Goal: Task Accomplishment & Management: Use online tool/utility

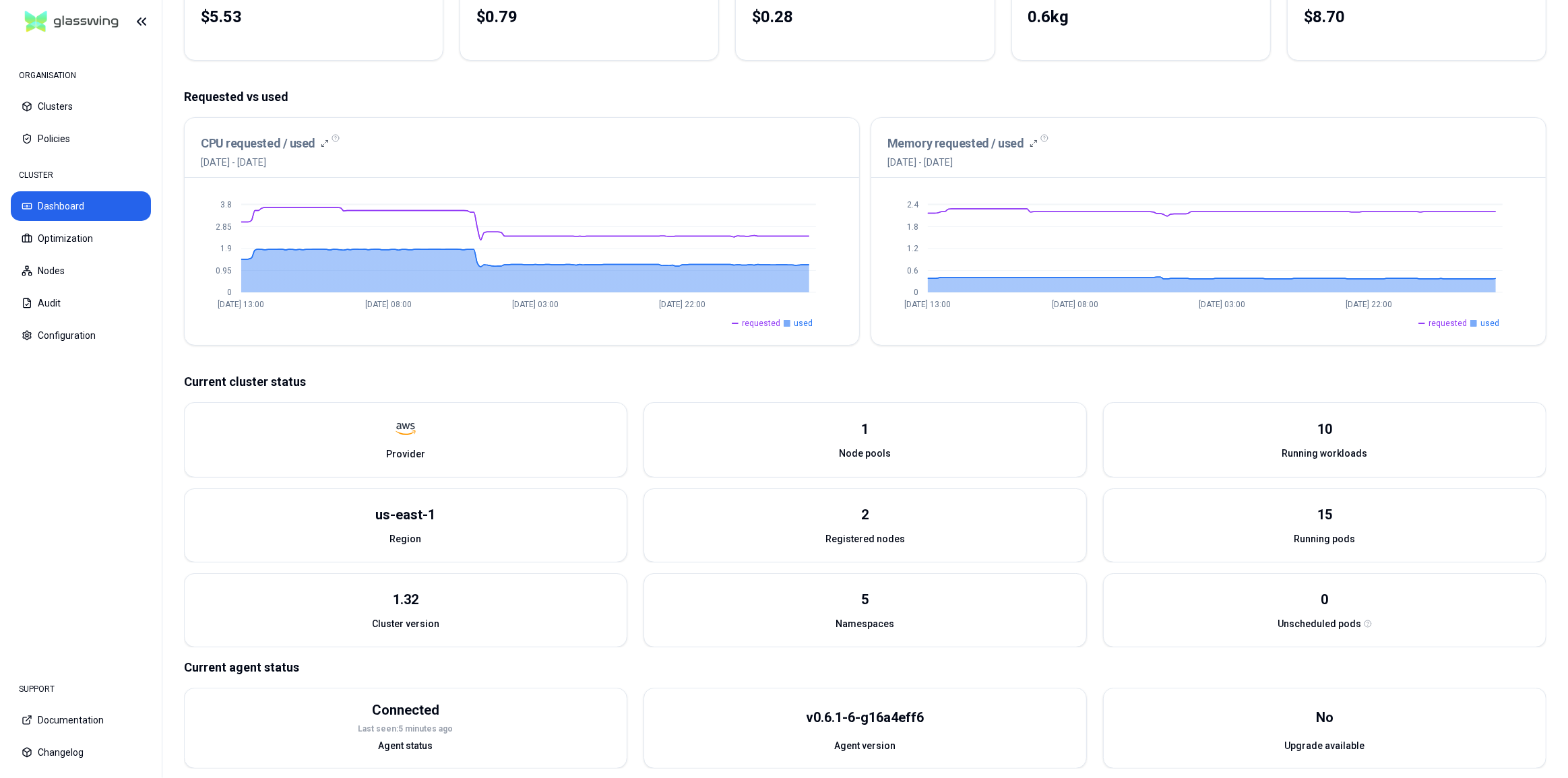
scroll to position [212, 0]
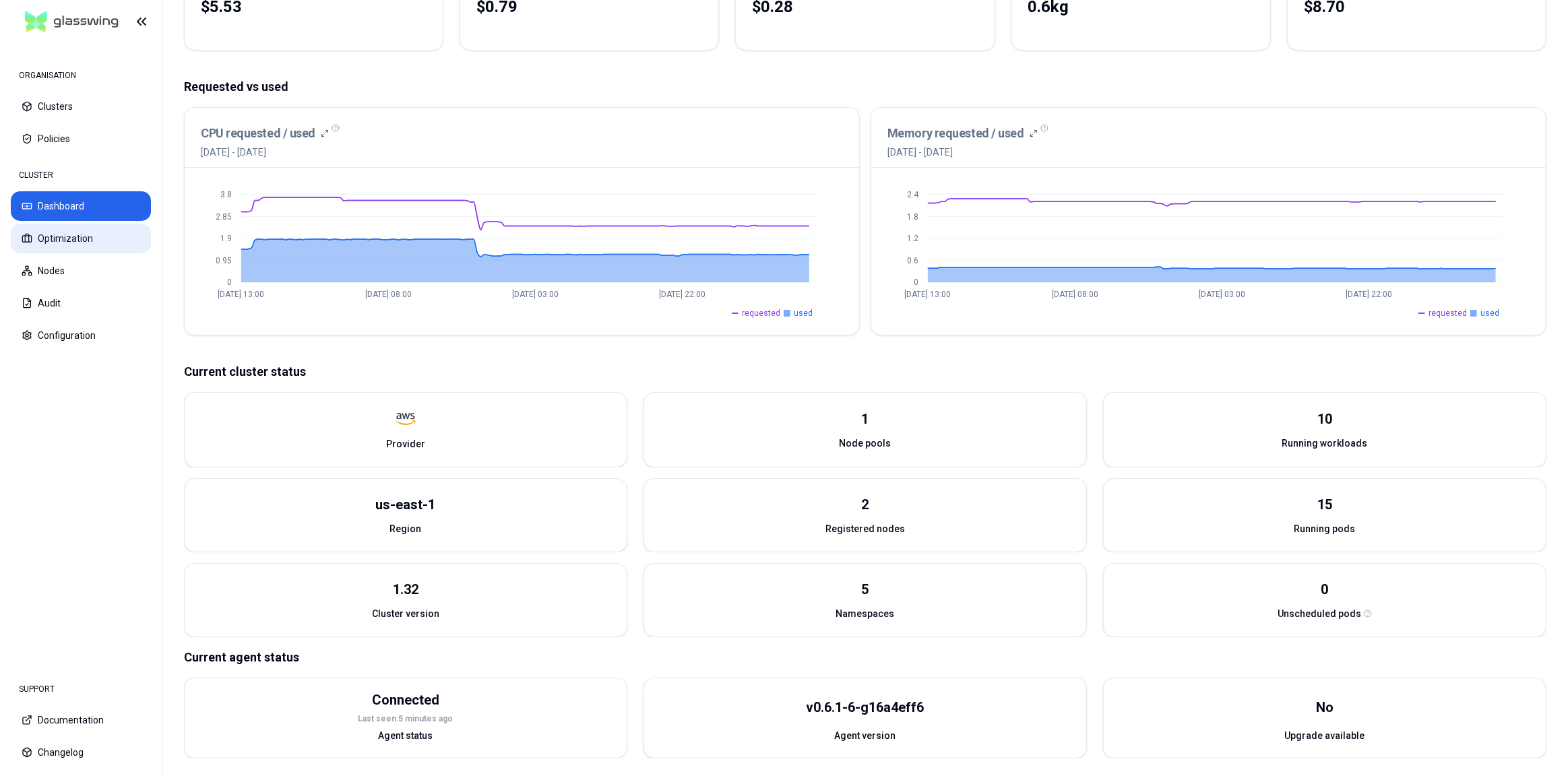
click at [75, 237] on button "Optimization" at bounding box center [81, 238] width 140 height 30
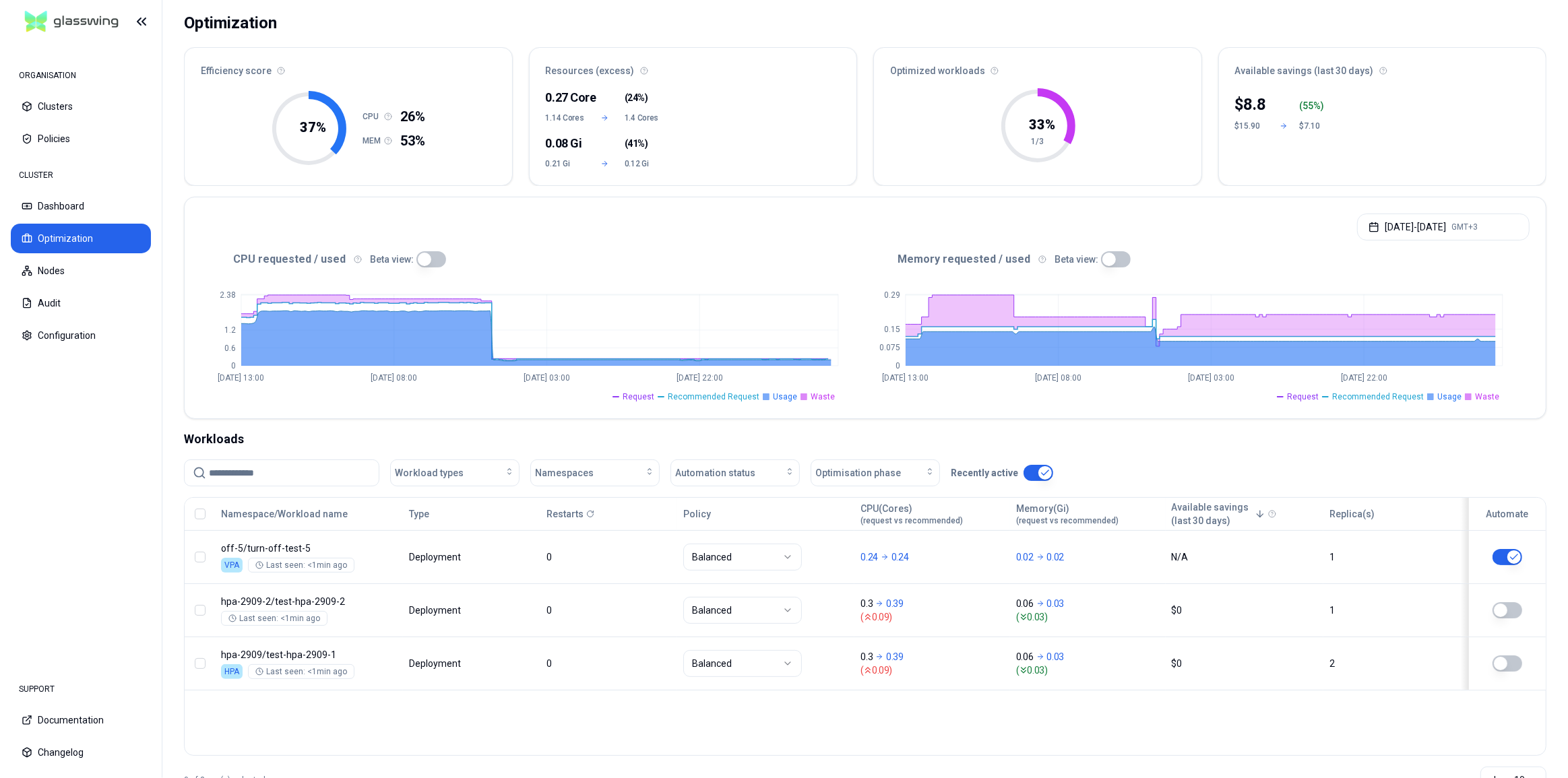
scroll to position [122, 0]
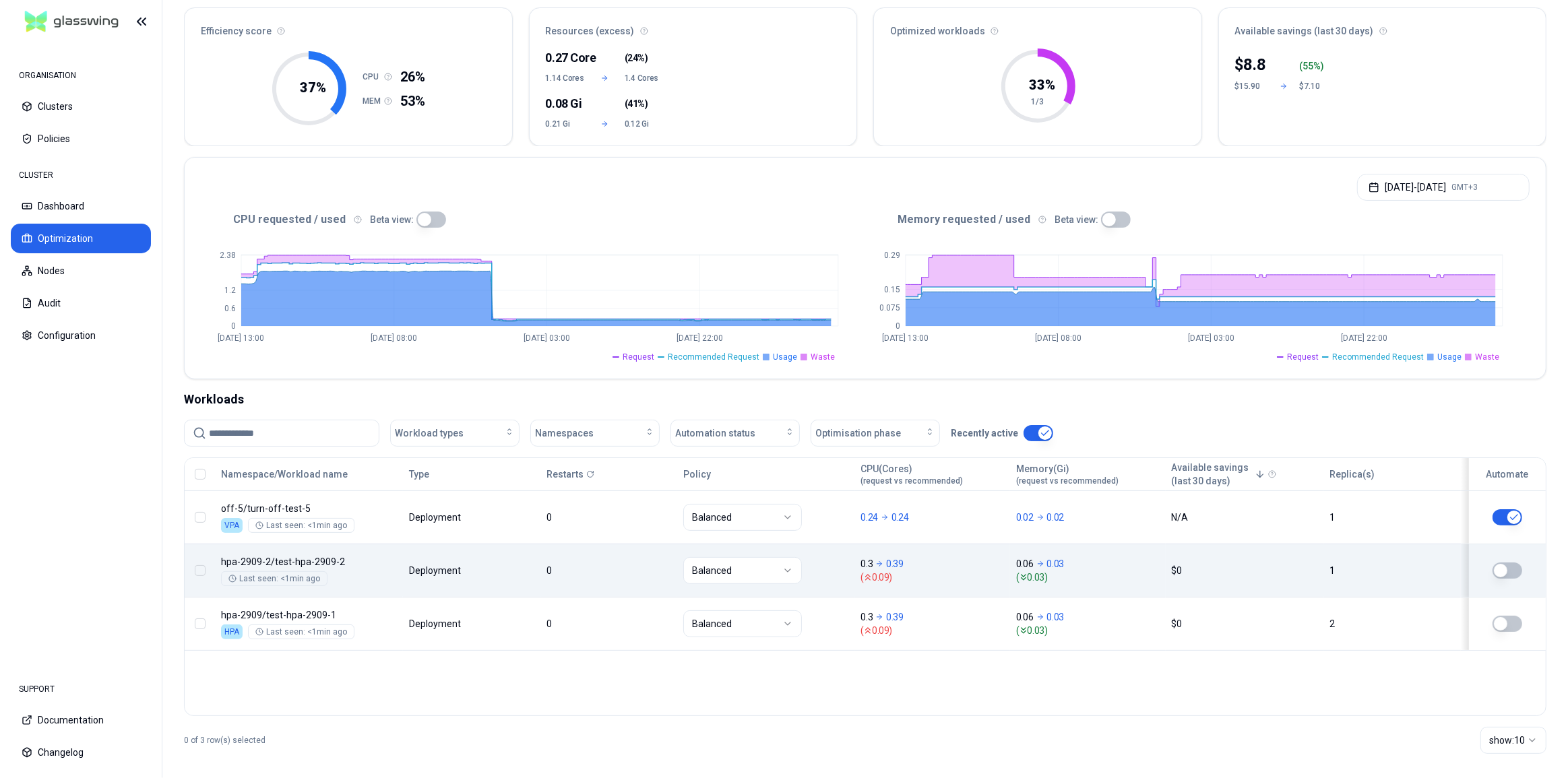
click at [1509, 570] on button "button" at bounding box center [1507, 570] width 30 height 16
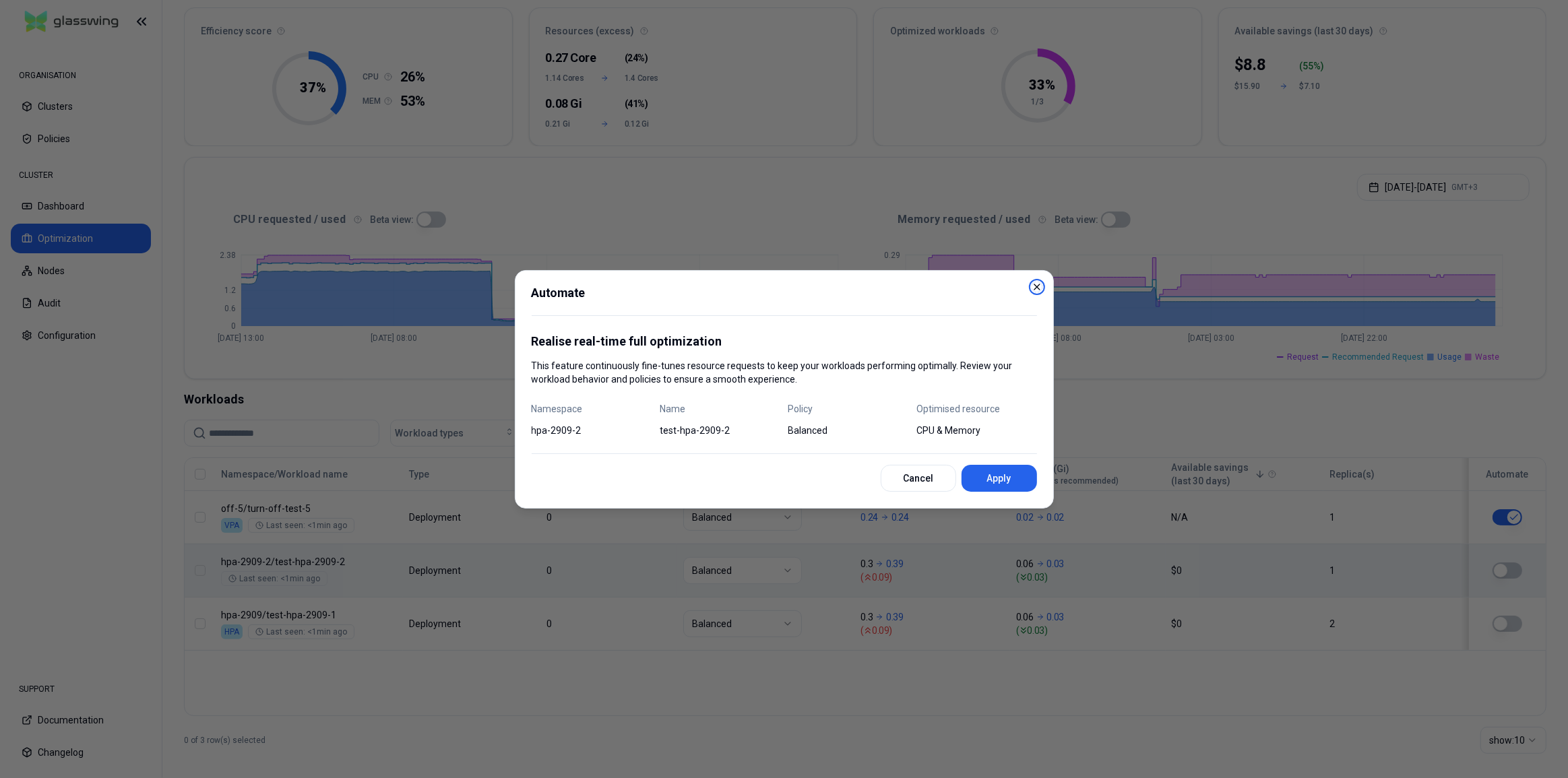
click at [1038, 282] on icon "button" at bounding box center [1037, 287] width 11 height 11
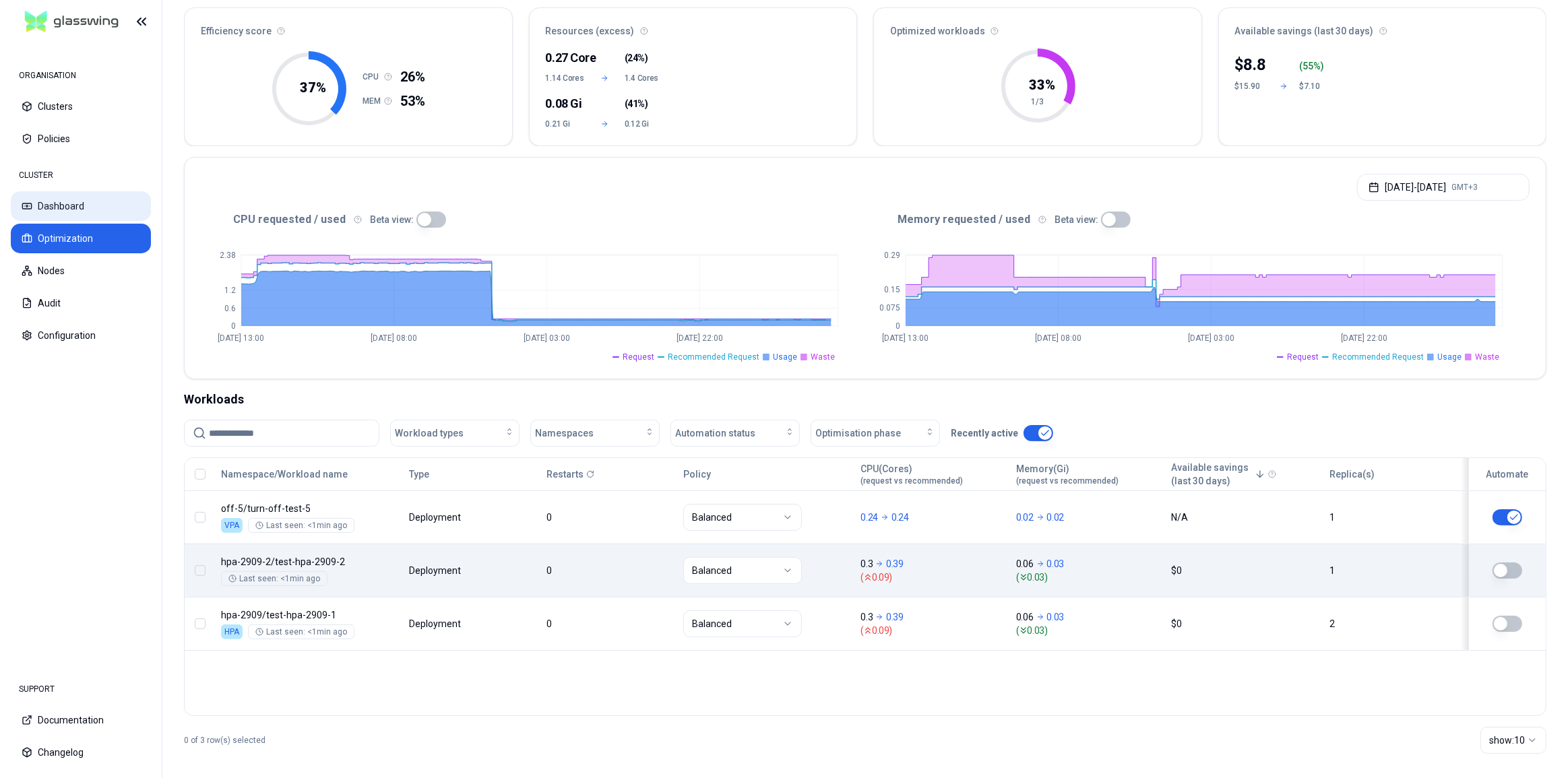
click at [88, 206] on button "Dashboard" at bounding box center [81, 206] width 140 height 30
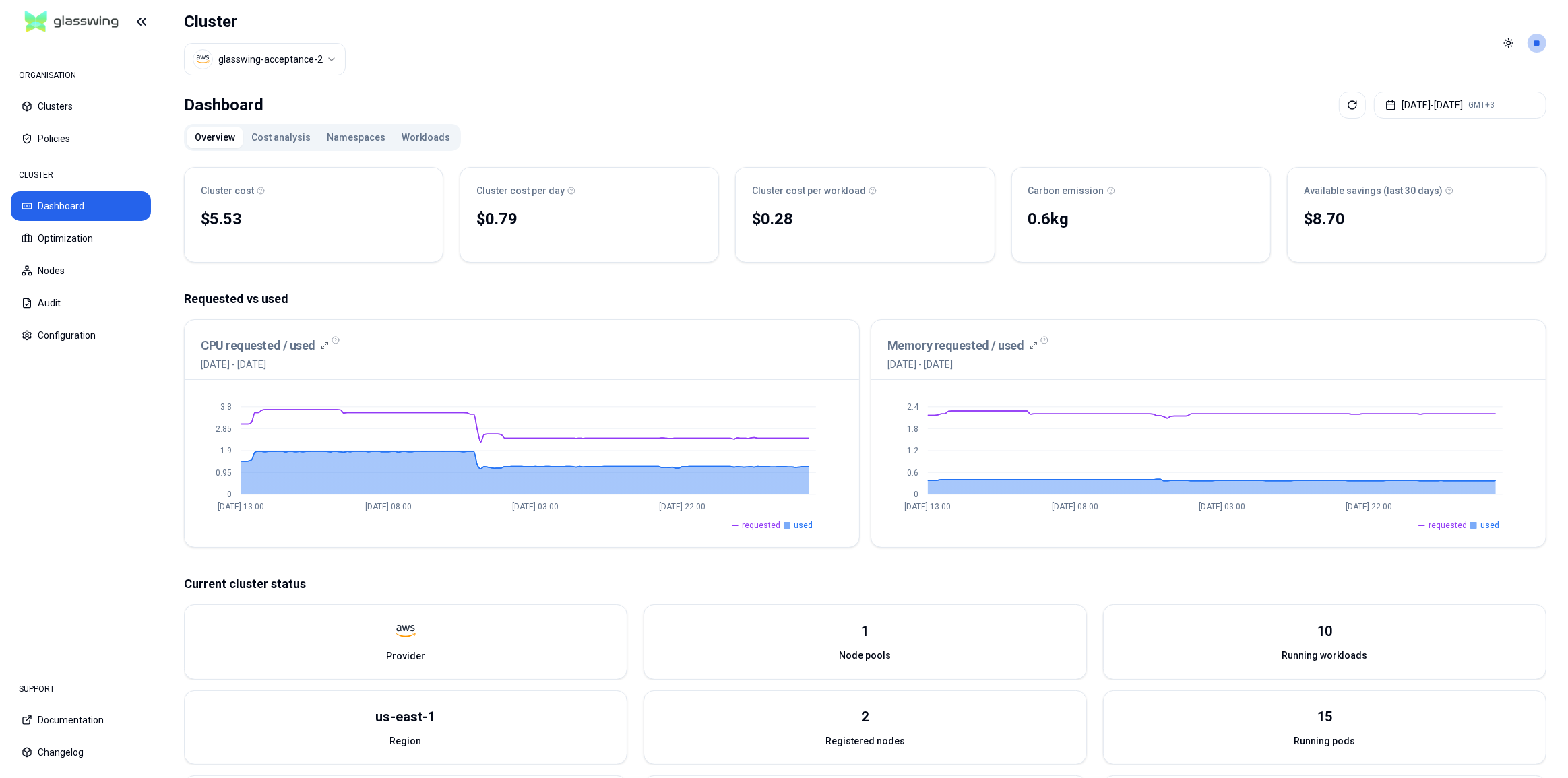
click at [397, 138] on button "Workloads" at bounding box center [425, 138] width 65 height 22
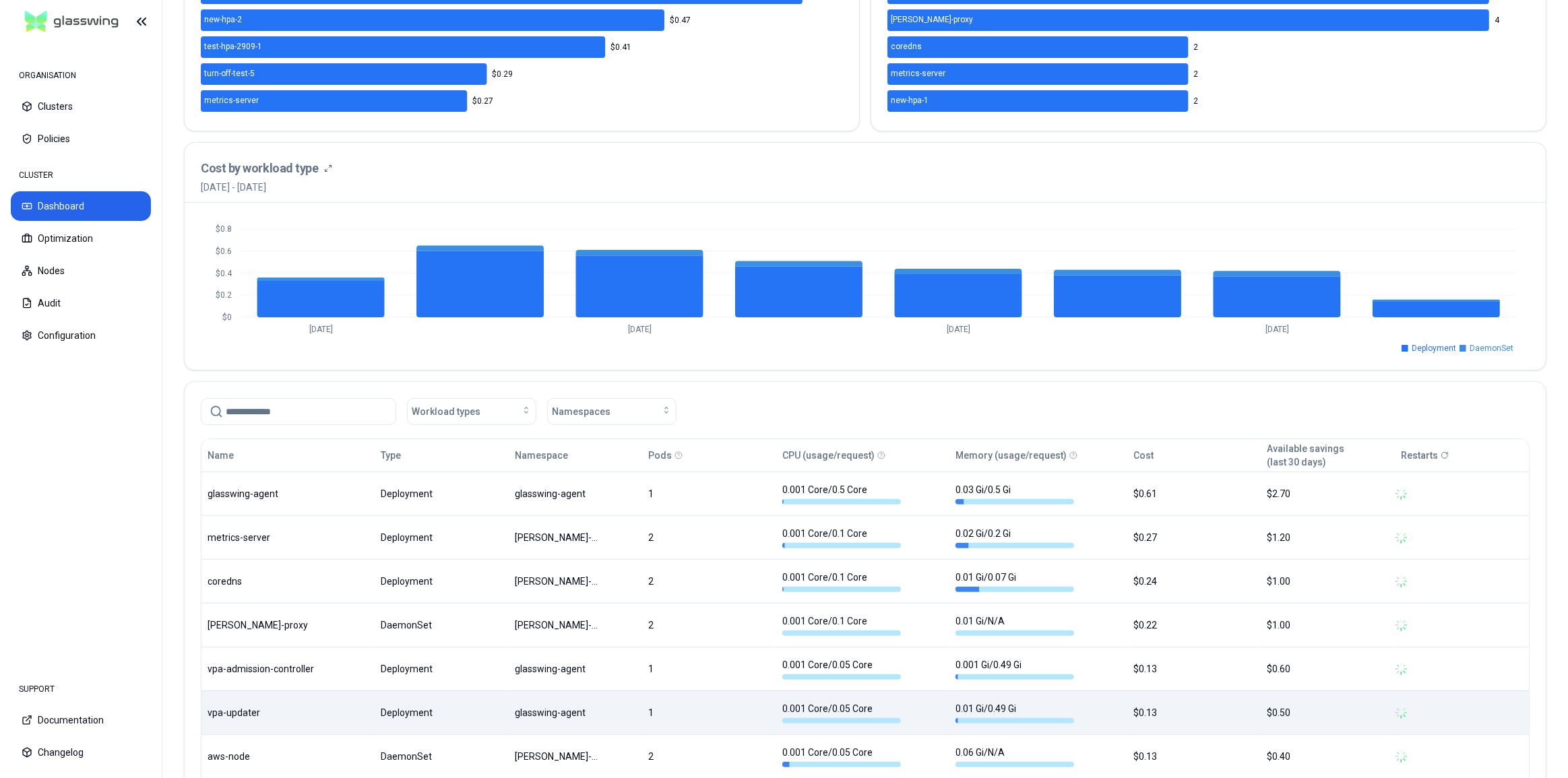
scroll to position [587, 0]
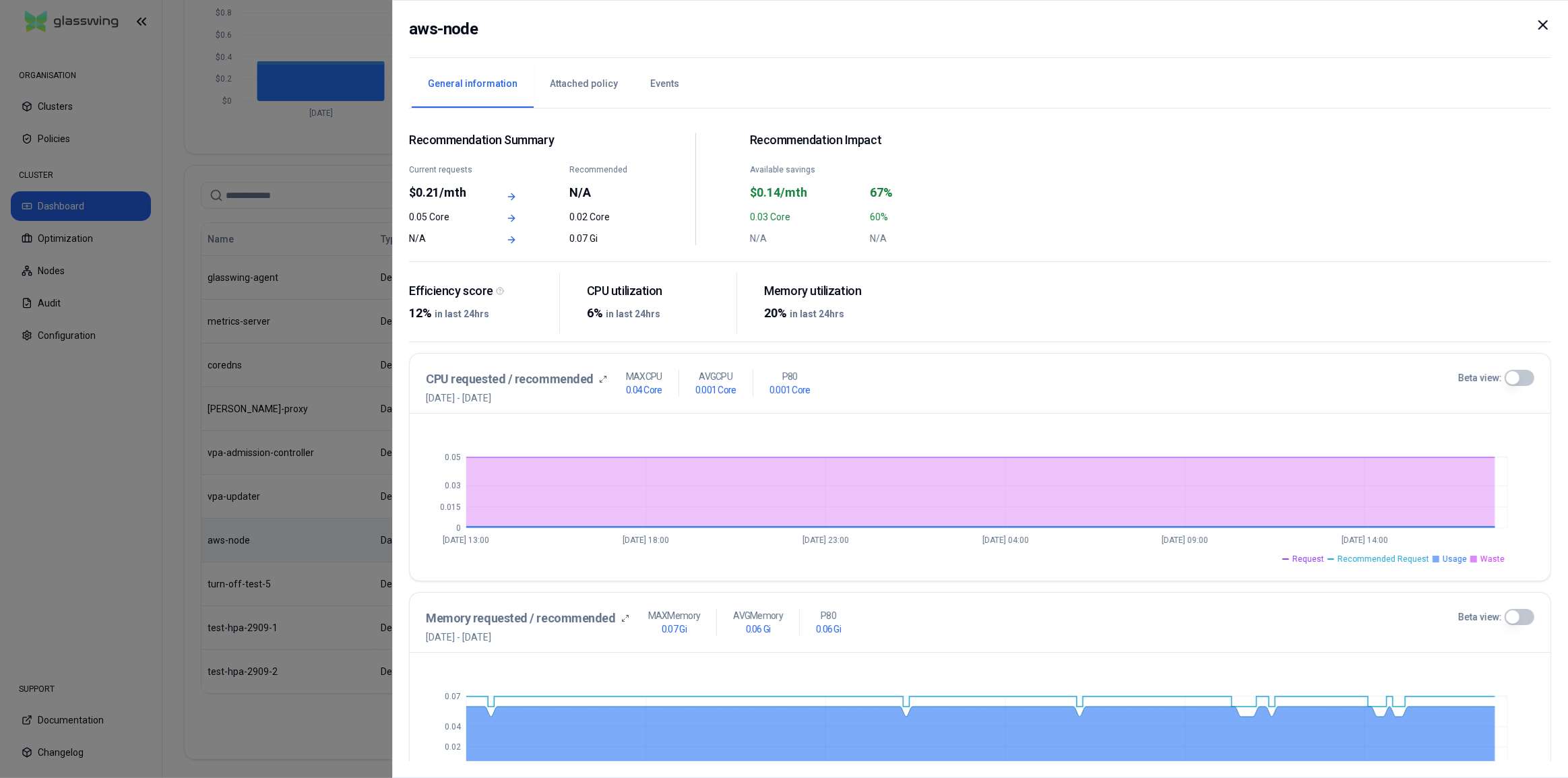
click at [1539, 24] on icon at bounding box center [1543, 25] width 16 height 16
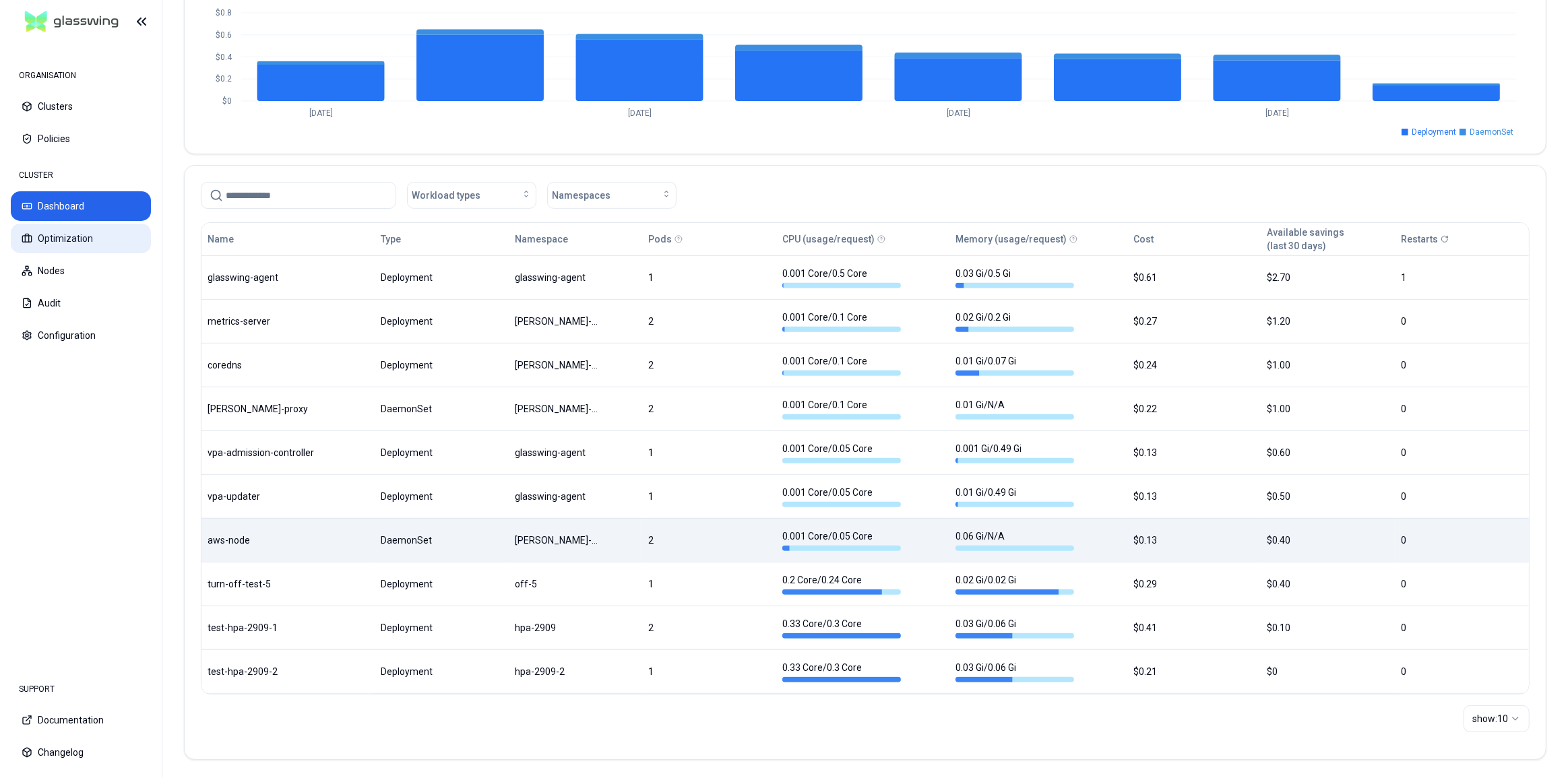
click at [23, 234] on icon at bounding box center [27, 238] width 11 height 11
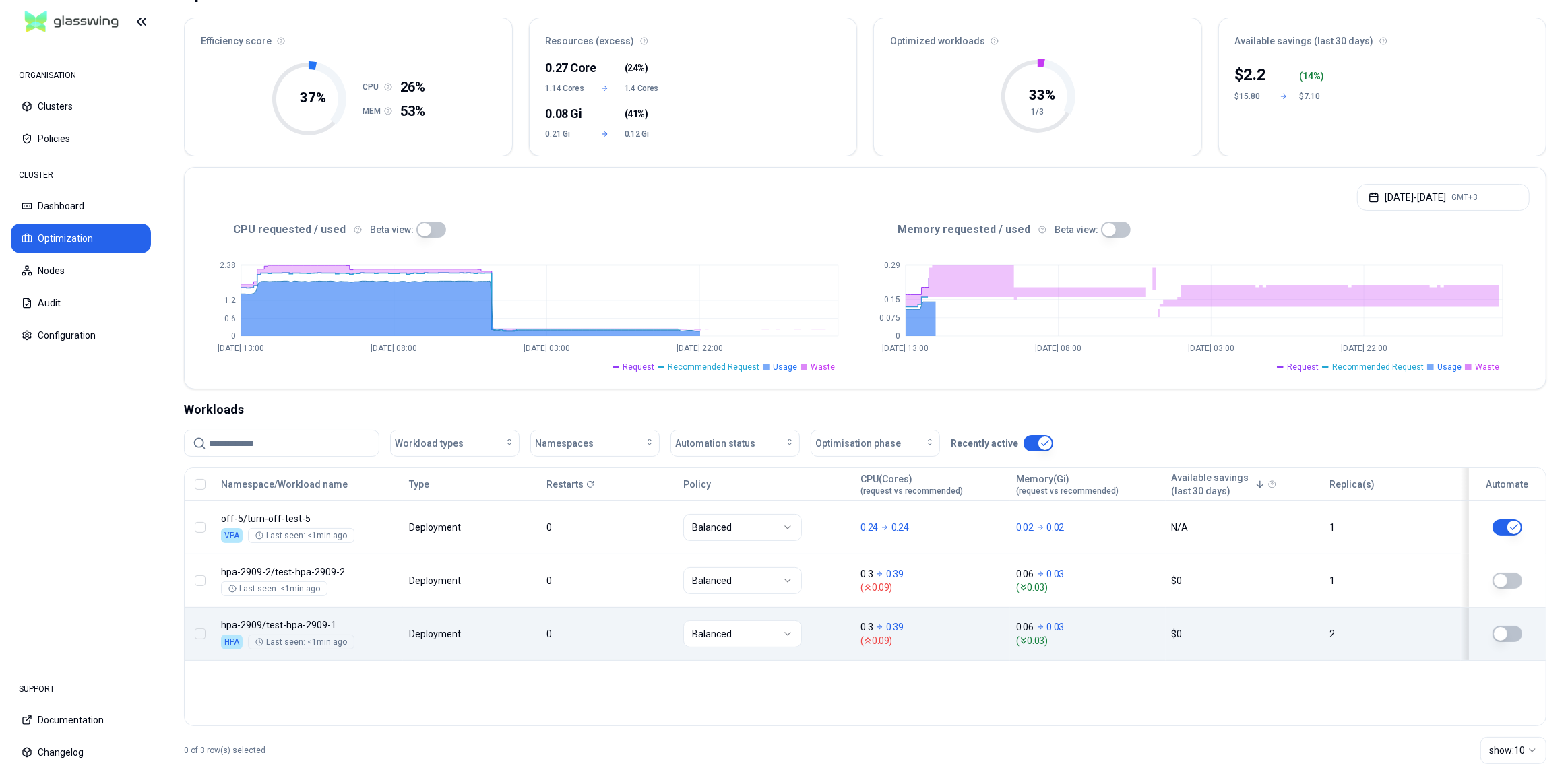
scroll to position [122, 0]
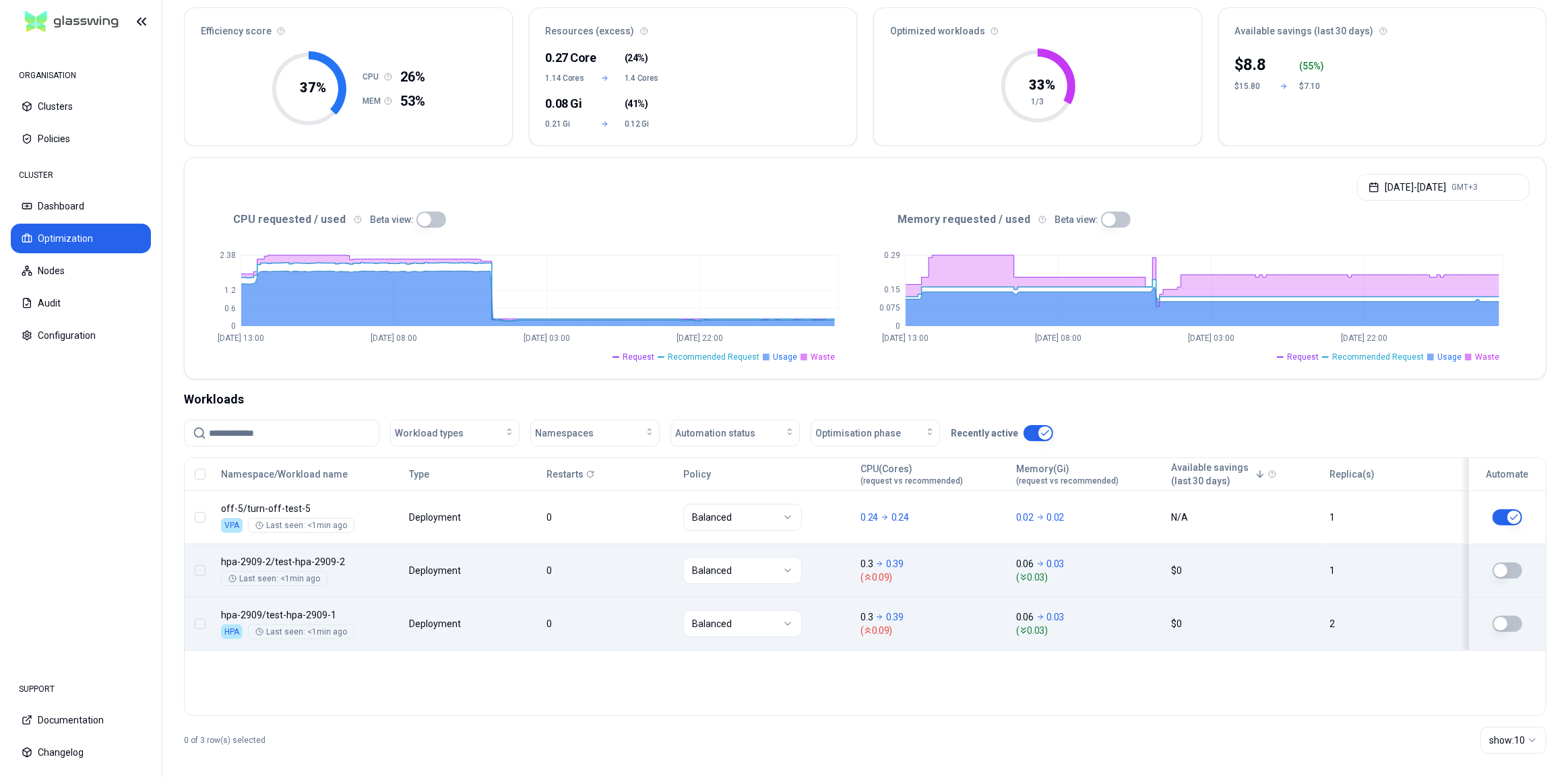
click at [1514, 575] on button "button" at bounding box center [1507, 570] width 30 height 16
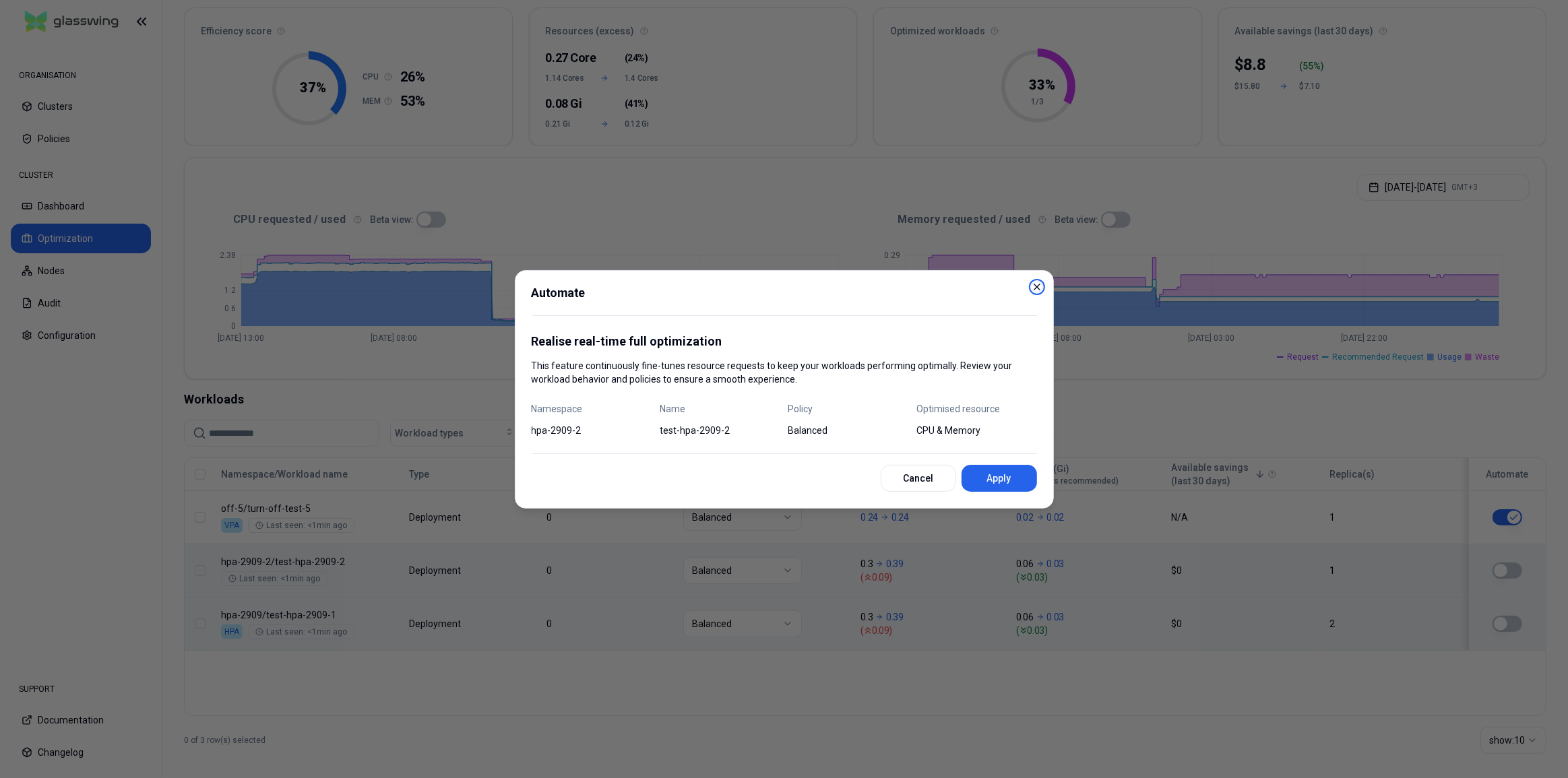
click at [1035, 289] on icon "button" at bounding box center [1037, 287] width 5 height 5
